Goal: Task Accomplishment & Management: Manage account settings

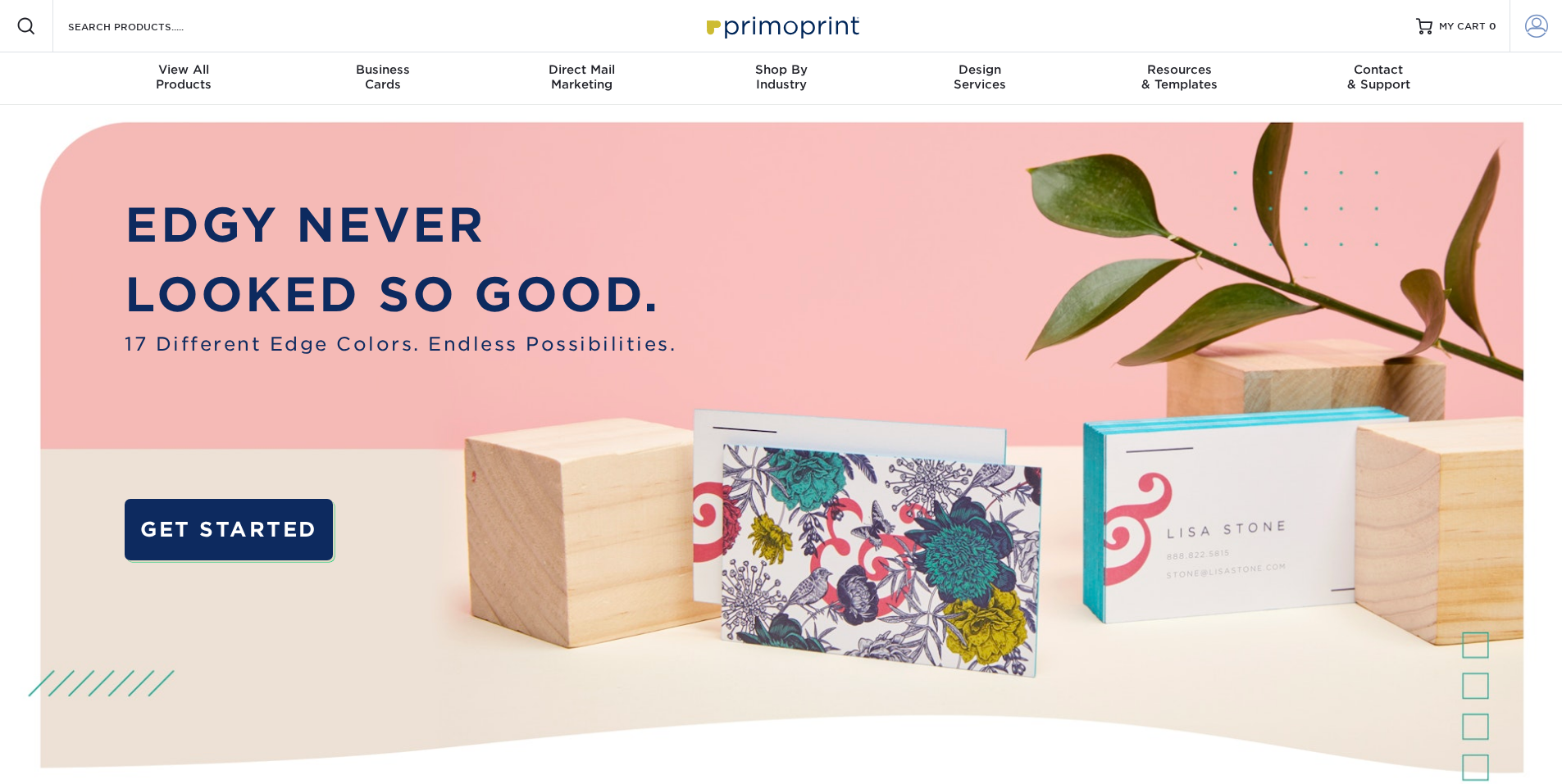
type input "[EMAIL_ADDRESS][DOMAIN_NAME]"
click at [1547, 34] on span at bounding box center [1536, 26] width 23 height 23
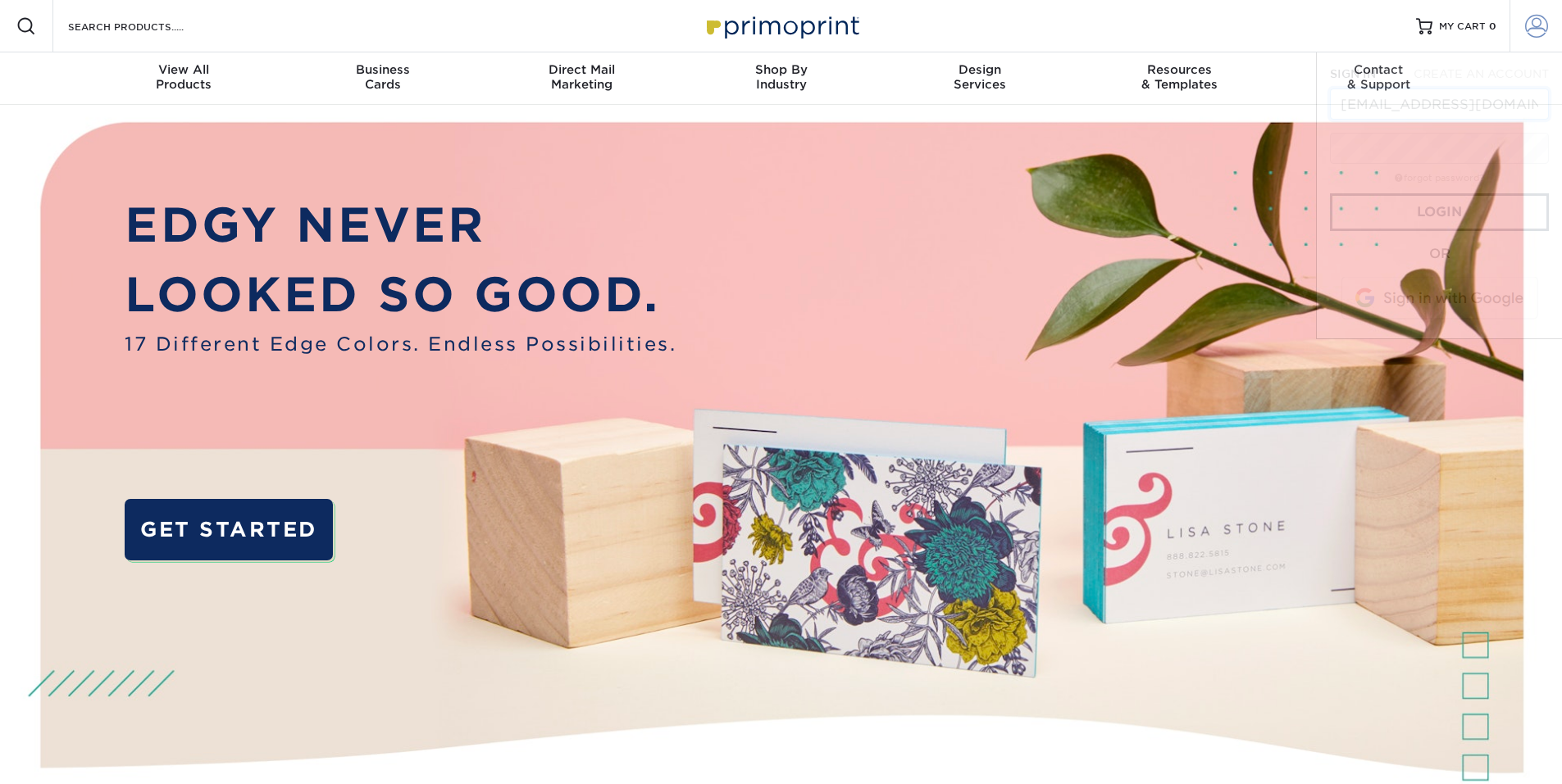
scroll to position [0, 5]
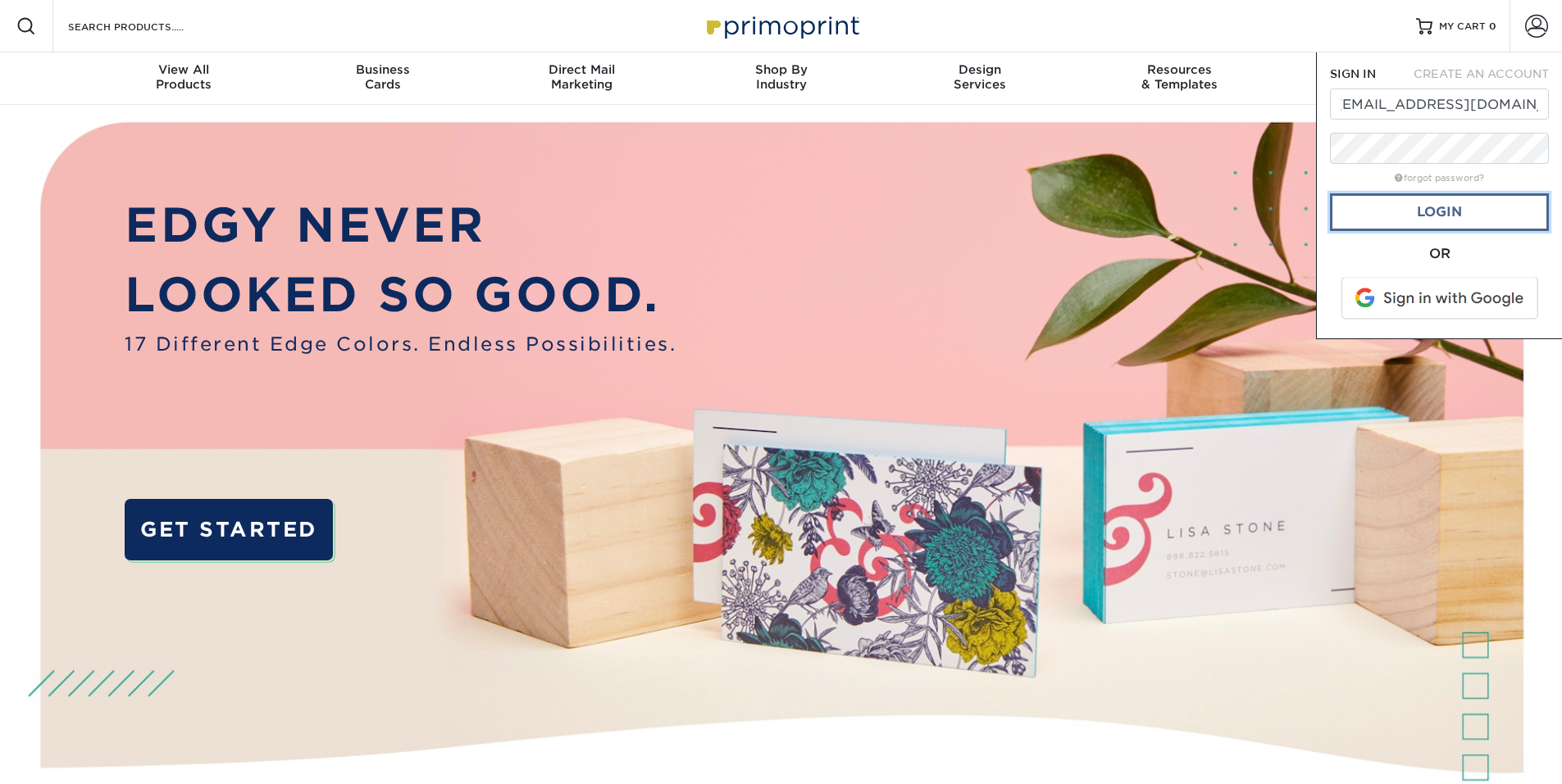
click at [1421, 220] on link "Login" at bounding box center [1440, 212] width 219 height 38
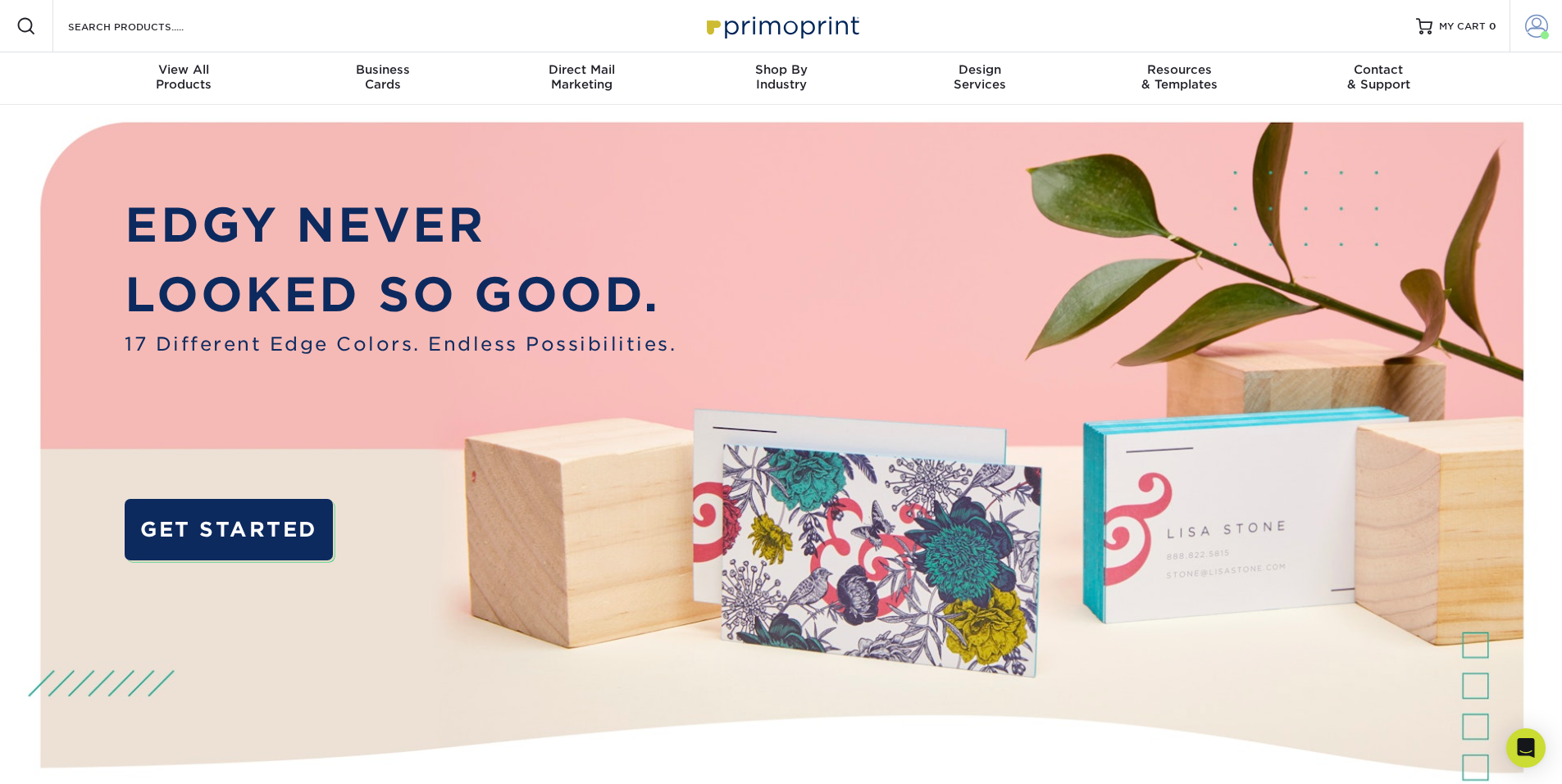
click at [1529, 36] on span at bounding box center [1536, 26] width 23 height 23
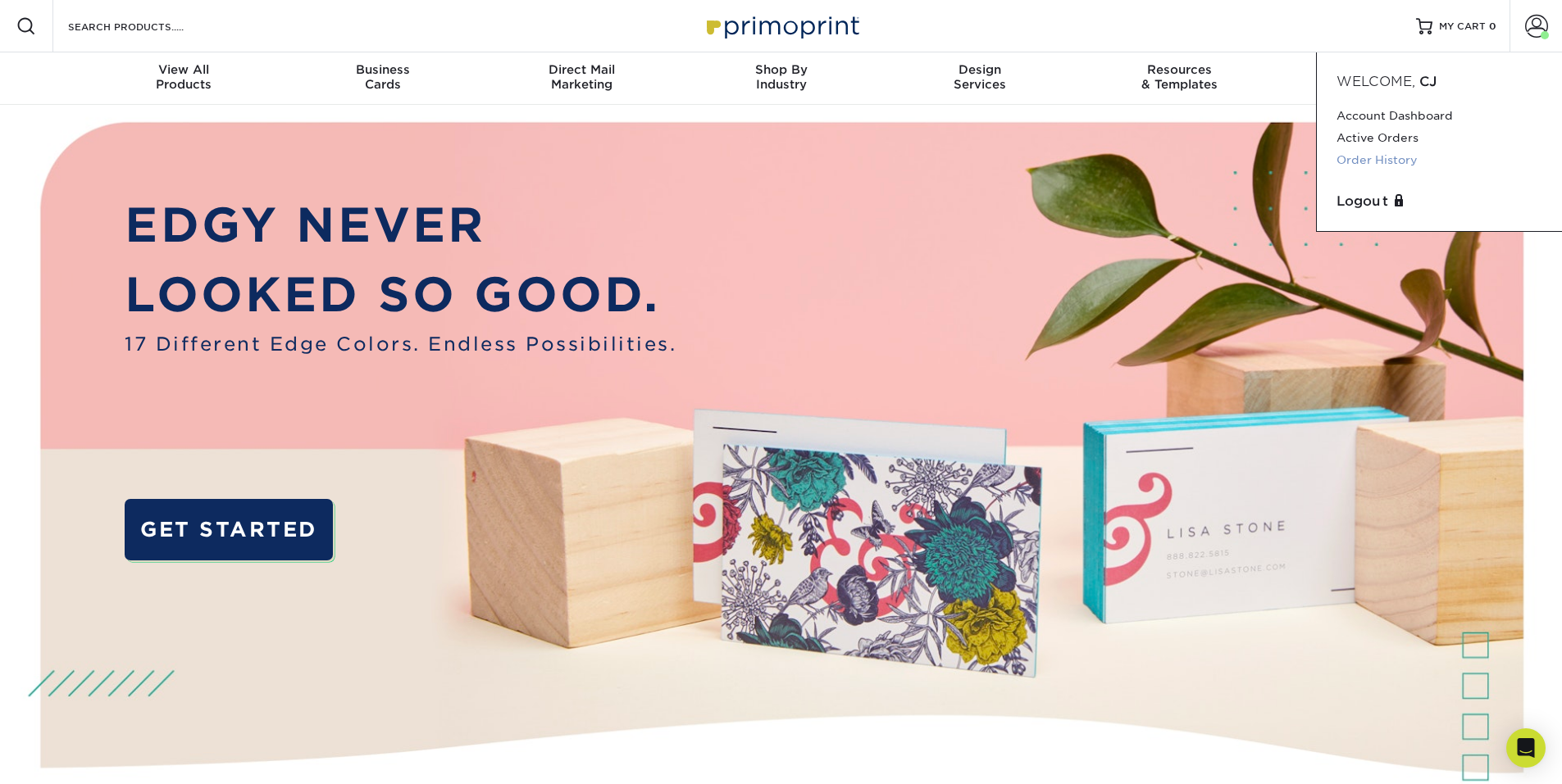
click at [1375, 156] on link "Order History" at bounding box center [1439, 160] width 206 height 22
